Goal: Register for event/course

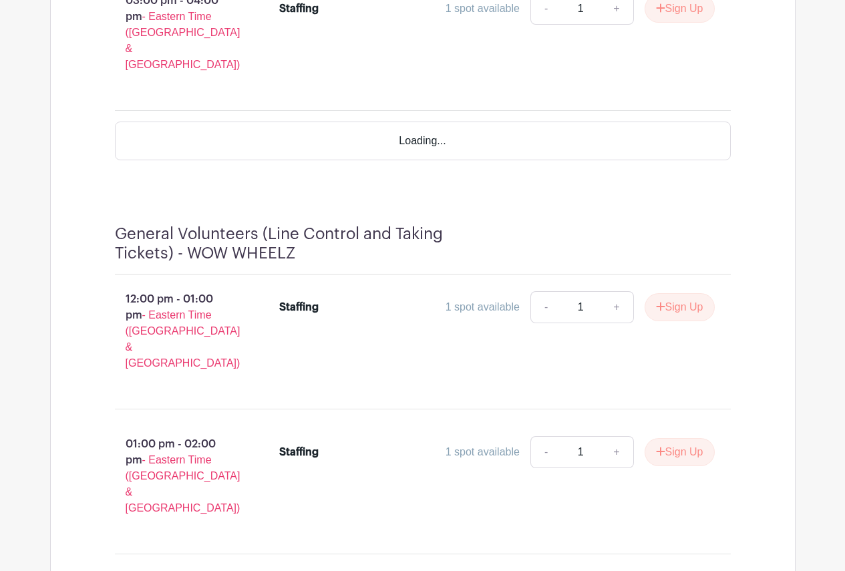
scroll to position [14751, 0]
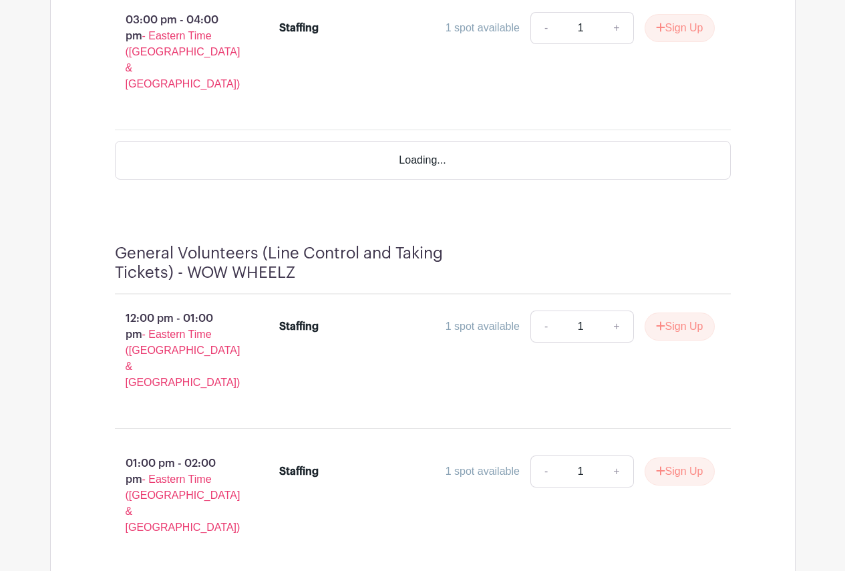
type input "2"
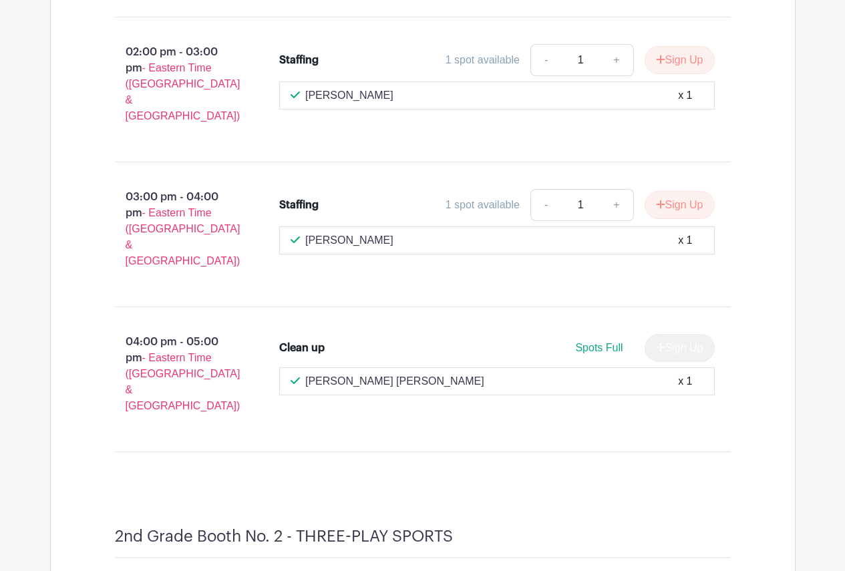
scroll to position [7302, 0]
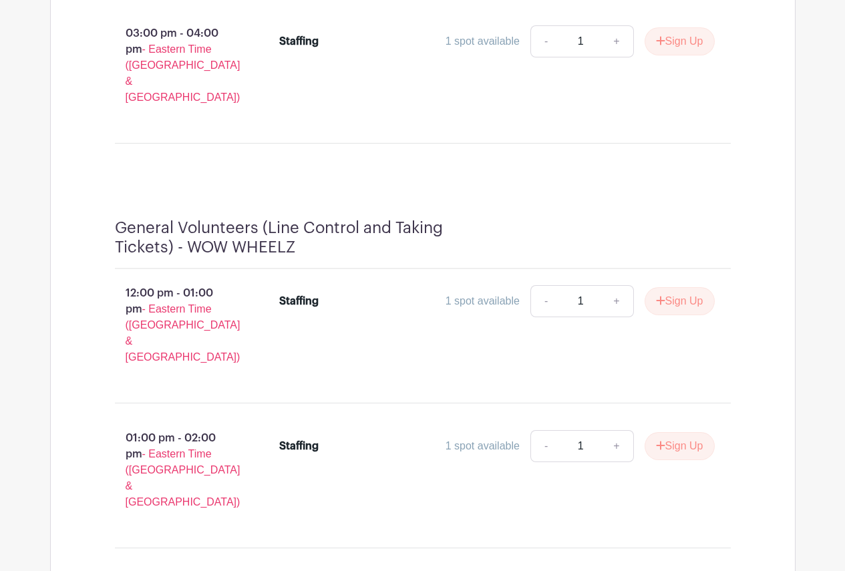
scroll to position [14322, 0]
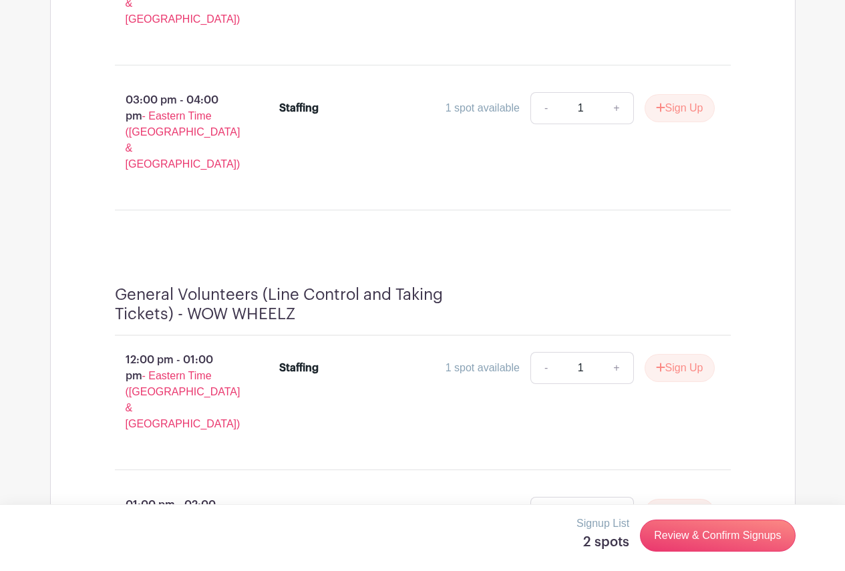
type input "1"
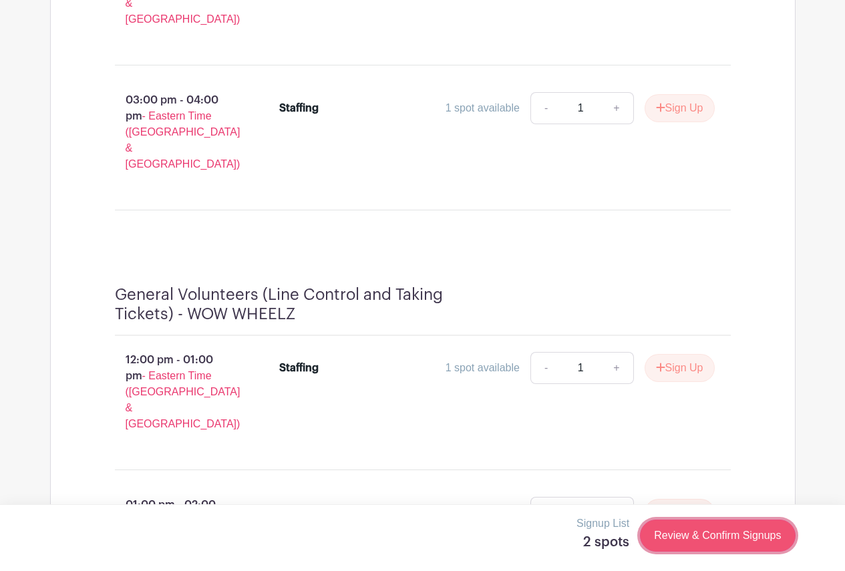
click at [739, 536] on link "Review & Confirm Signups" at bounding box center [717, 536] width 155 height 32
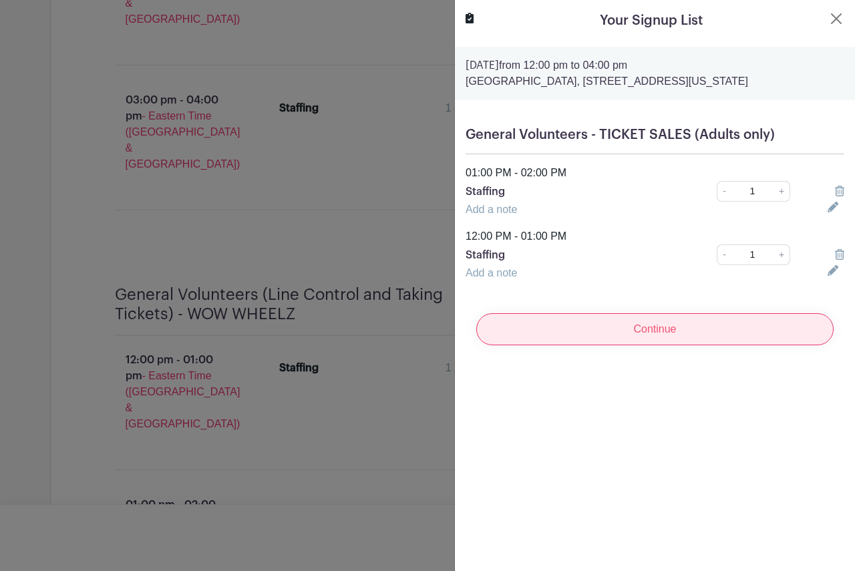
click at [631, 338] on input "Continue" at bounding box center [654, 329] width 357 height 32
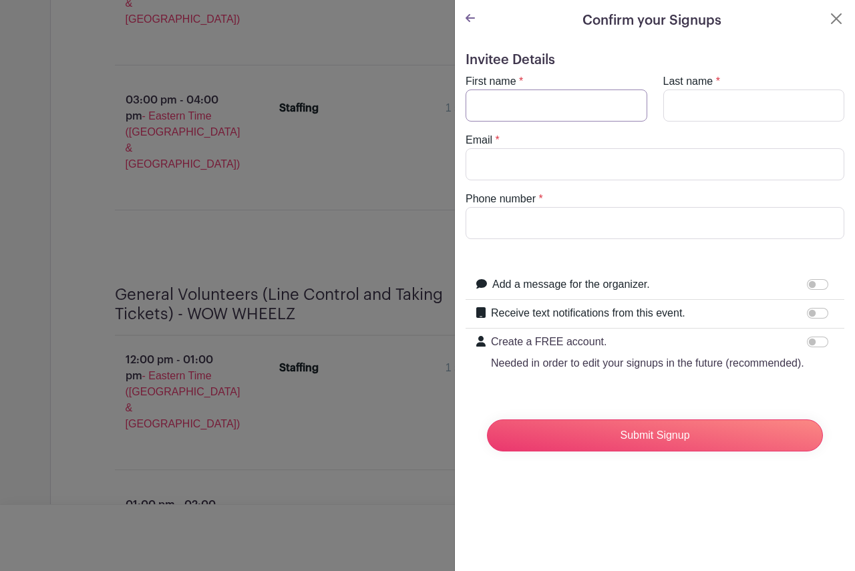
click at [533, 102] on input "First name" at bounding box center [557, 106] width 182 height 32
click at [533, 108] on input "First name" at bounding box center [557, 106] width 182 height 32
type input "[PERSON_NAME]"
click at [733, 110] on input "Last name" at bounding box center [754, 106] width 182 height 32
type input "Hechter"
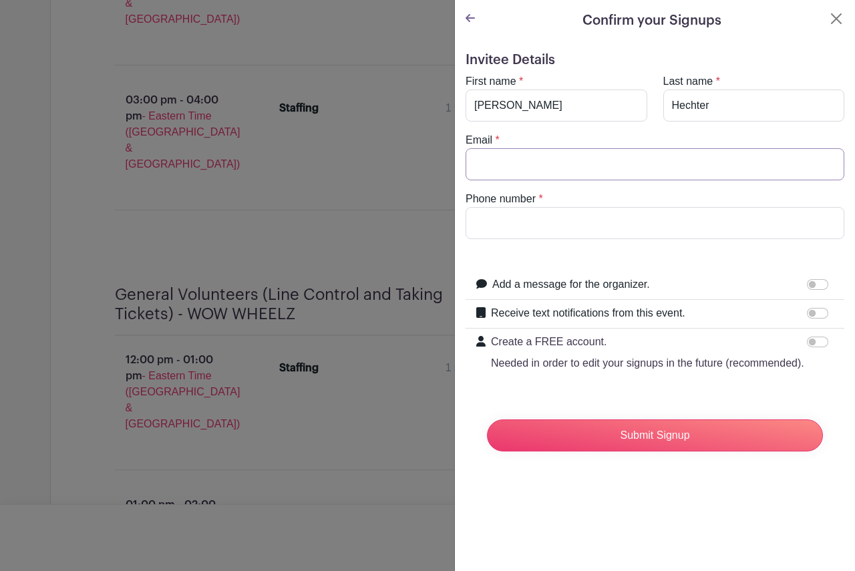
click at [717, 154] on input "Email" at bounding box center [655, 164] width 379 height 32
type input "[EMAIL_ADDRESS][DOMAIN_NAME]"
click at [641, 218] on input "Phone number" at bounding box center [655, 223] width 379 height 32
drag, startPoint x: 526, startPoint y: 220, endPoint x: 516, endPoint y: 220, distance: 9.4
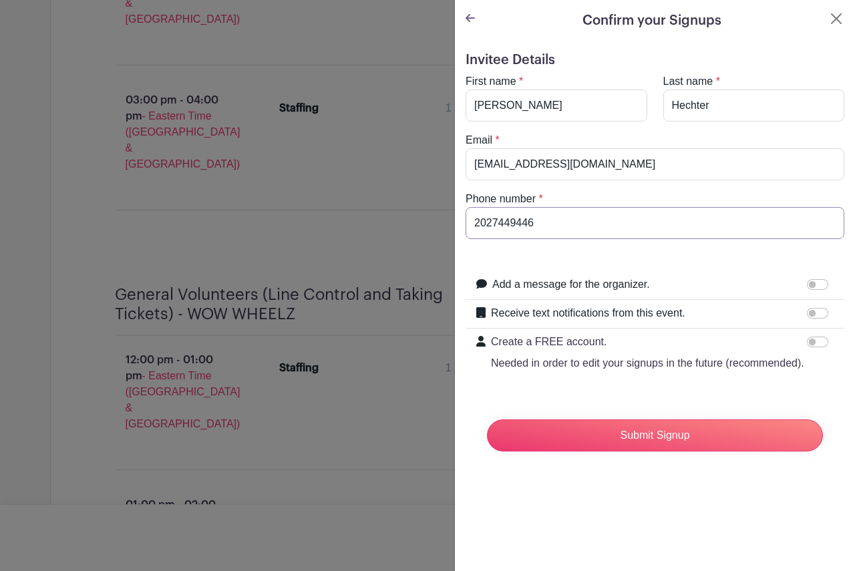
click at [516, 220] on input "2027449446" at bounding box center [655, 223] width 379 height 32
type input "2027449556"
click at [644, 449] on input "Submit Signup" at bounding box center [655, 435] width 336 height 32
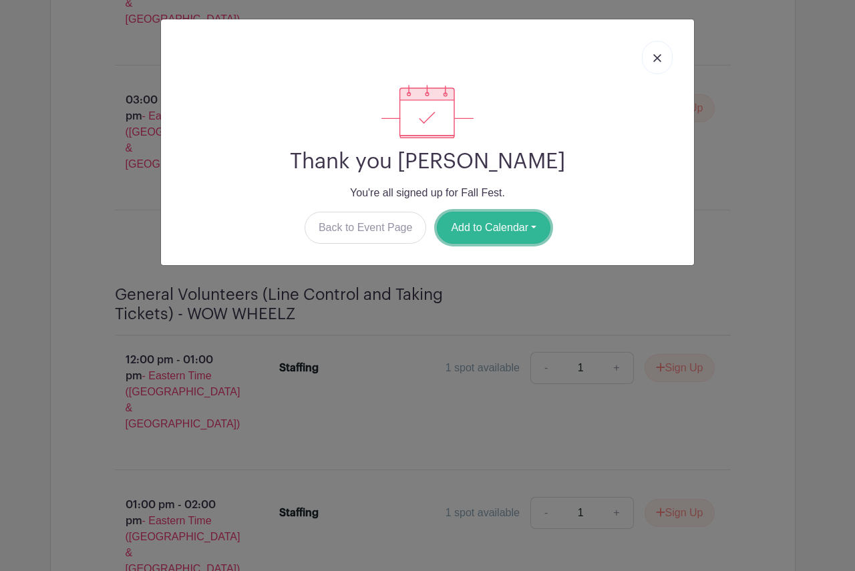
click at [524, 228] on button "Add to Calendar" at bounding box center [494, 228] width 114 height 32
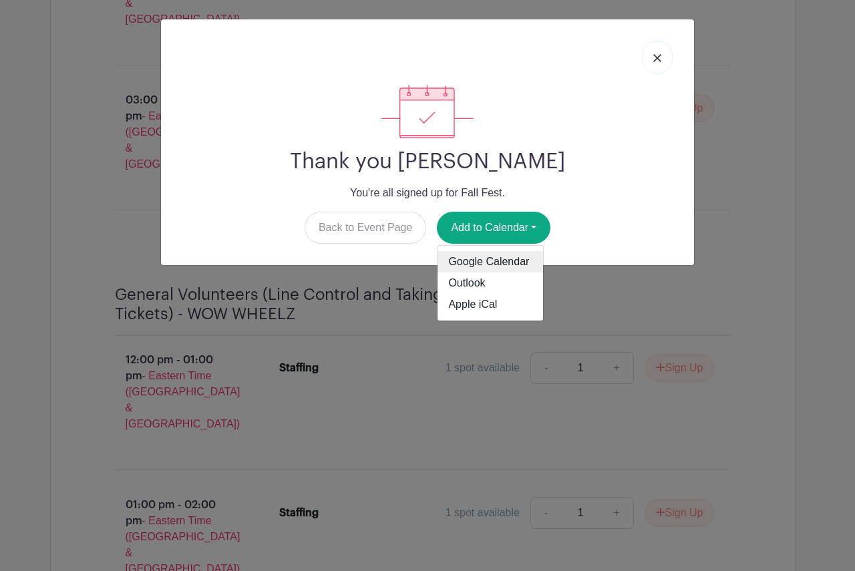
click at [506, 256] on link "Google Calendar" at bounding box center [490, 261] width 106 height 21
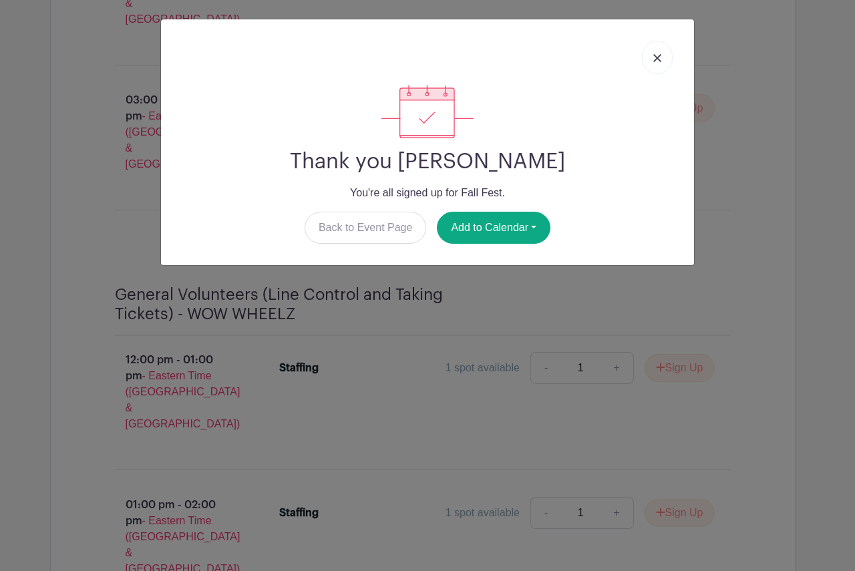
click at [657, 62] on link at bounding box center [657, 57] width 31 height 33
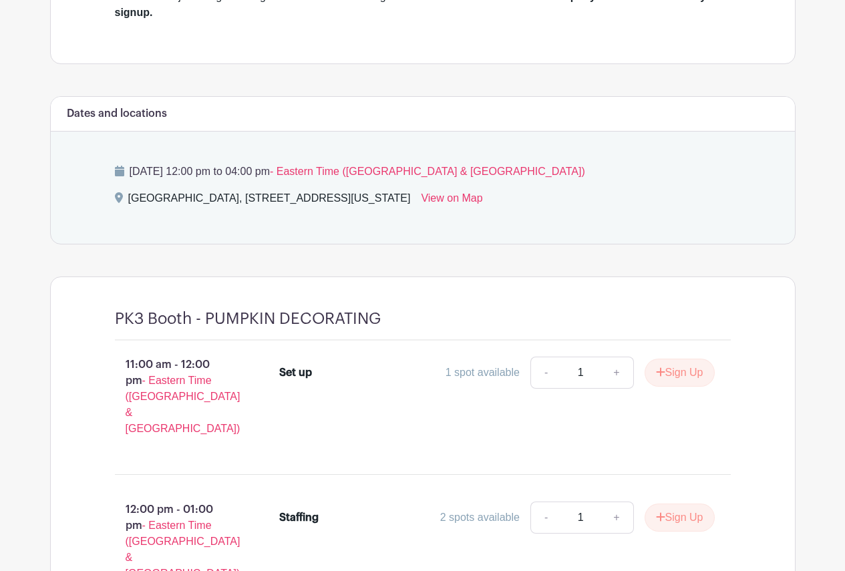
scroll to position [0, 0]
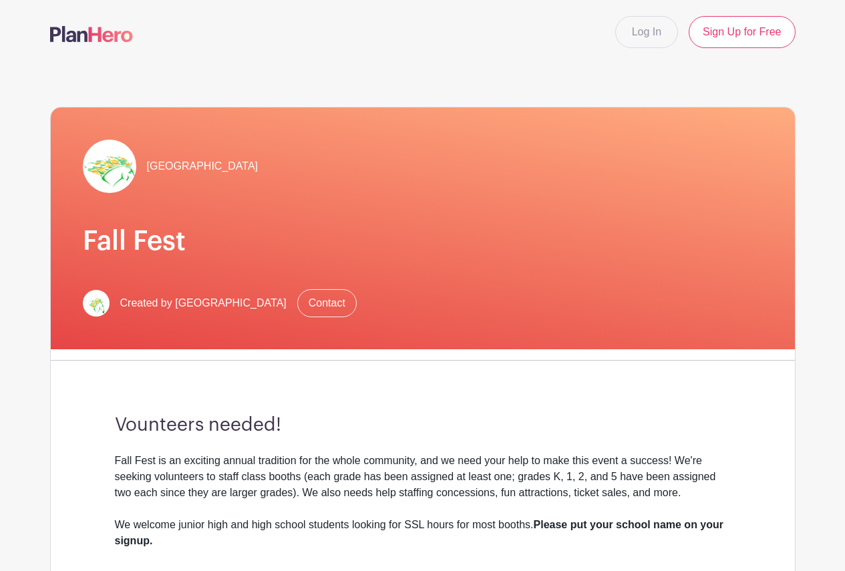
click at [534, 51] on nav "Log In Sign Up for Free" at bounding box center [422, 32] width 845 height 64
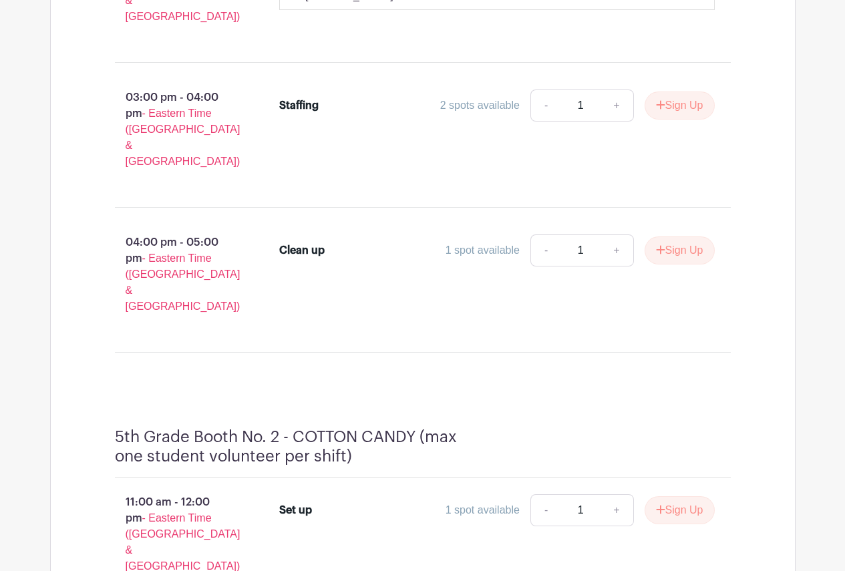
scroll to position [11060, 0]
